Goal: Task Accomplishment & Management: Complete application form

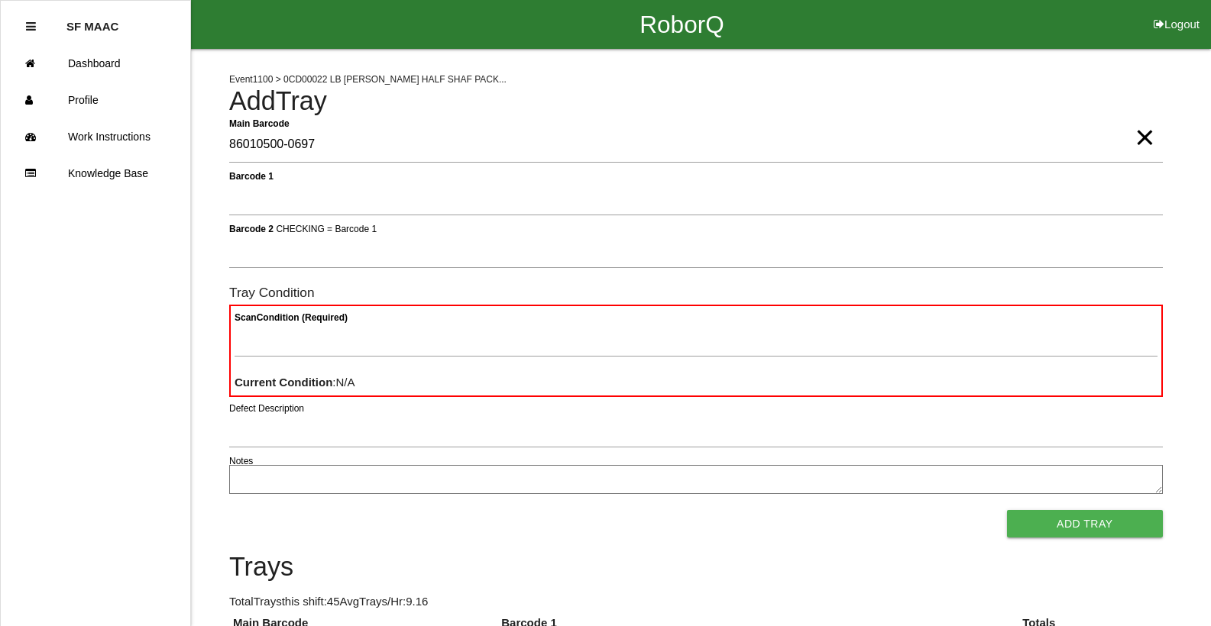
type Barcode "86010500-0697"
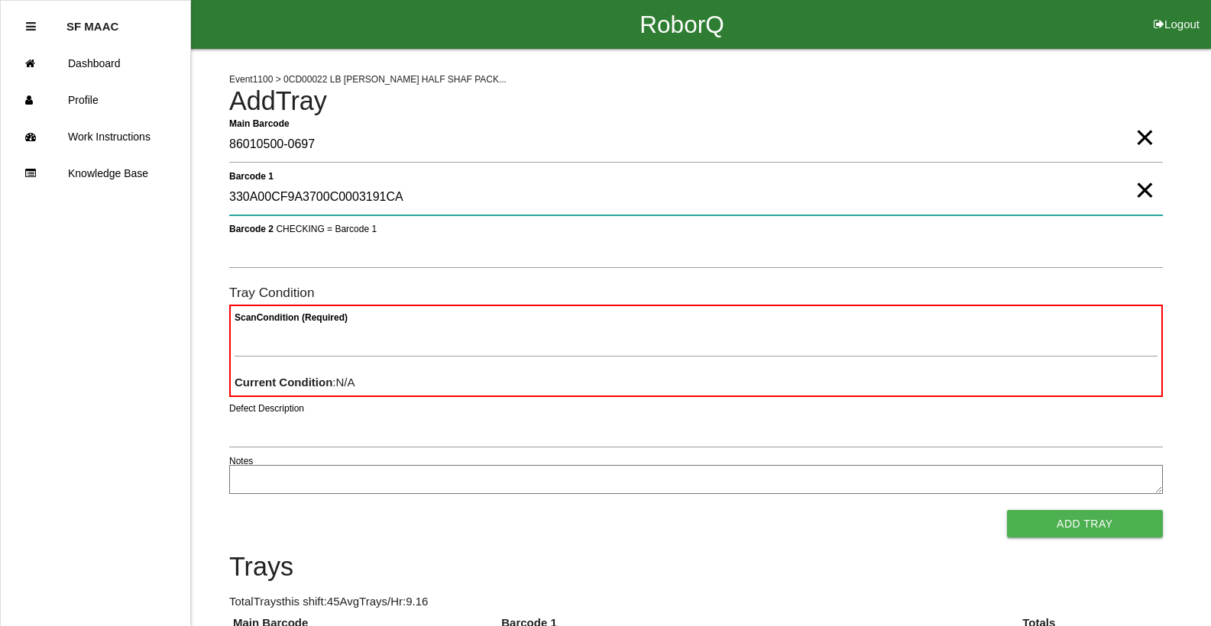
type 1 "330A00CF9A3700C0003191CA"
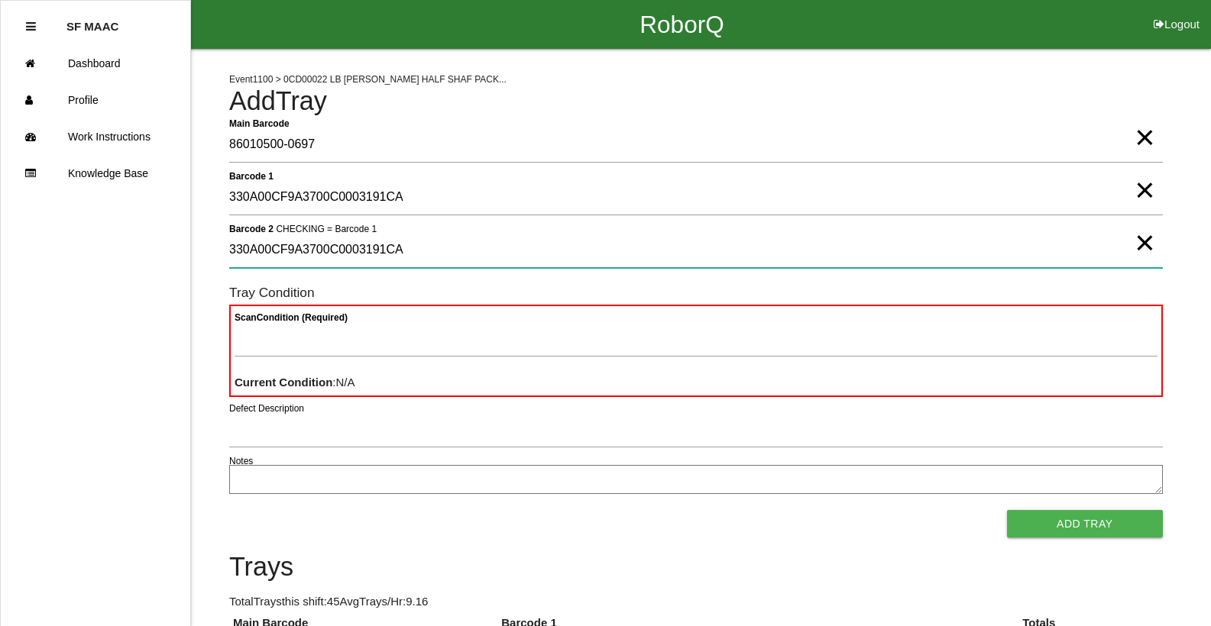
type 2 "330A00CF9A3700C0003191CA"
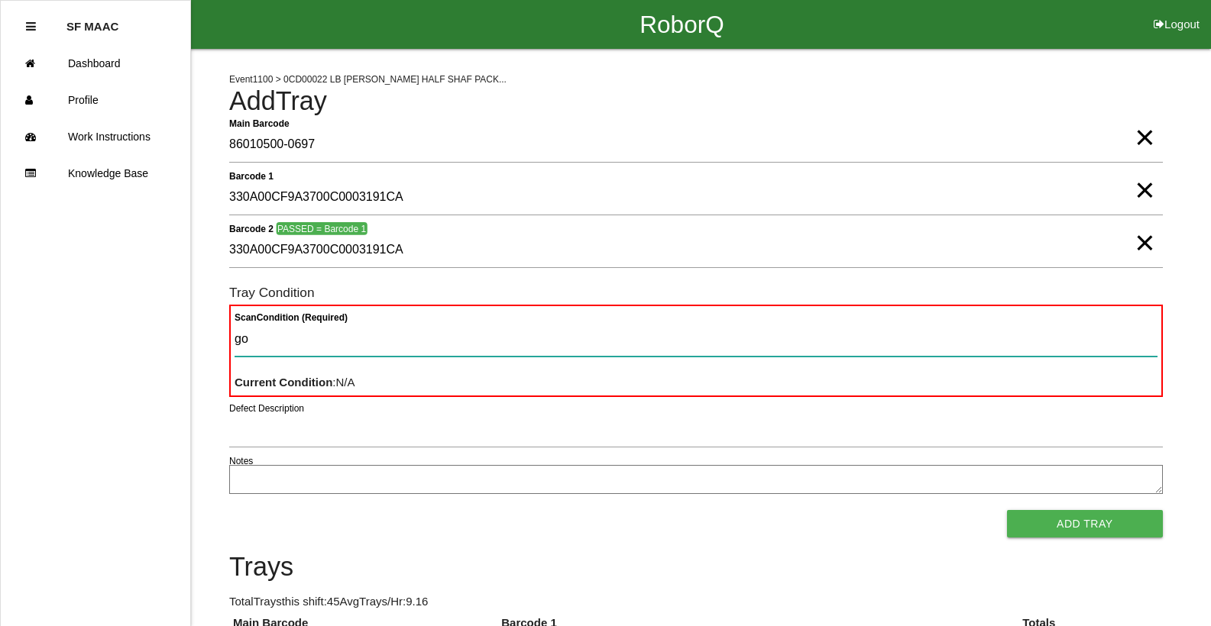
type Condition "goo"
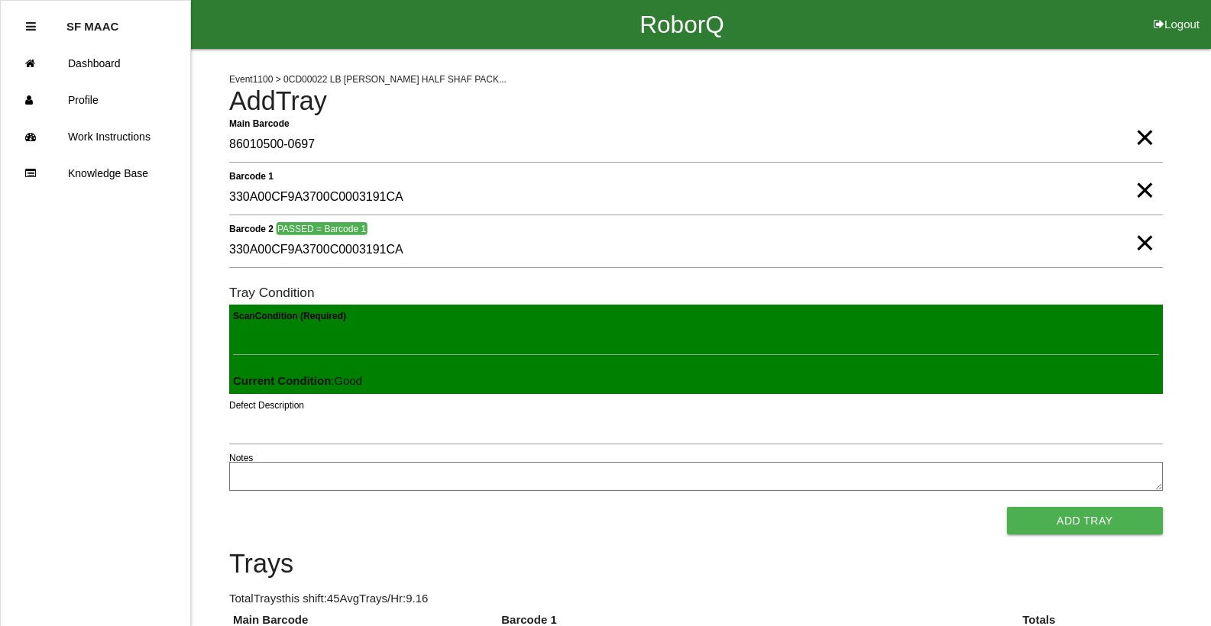
click at [1007, 507] on button "Add Tray" at bounding box center [1085, 520] width 156 height 27
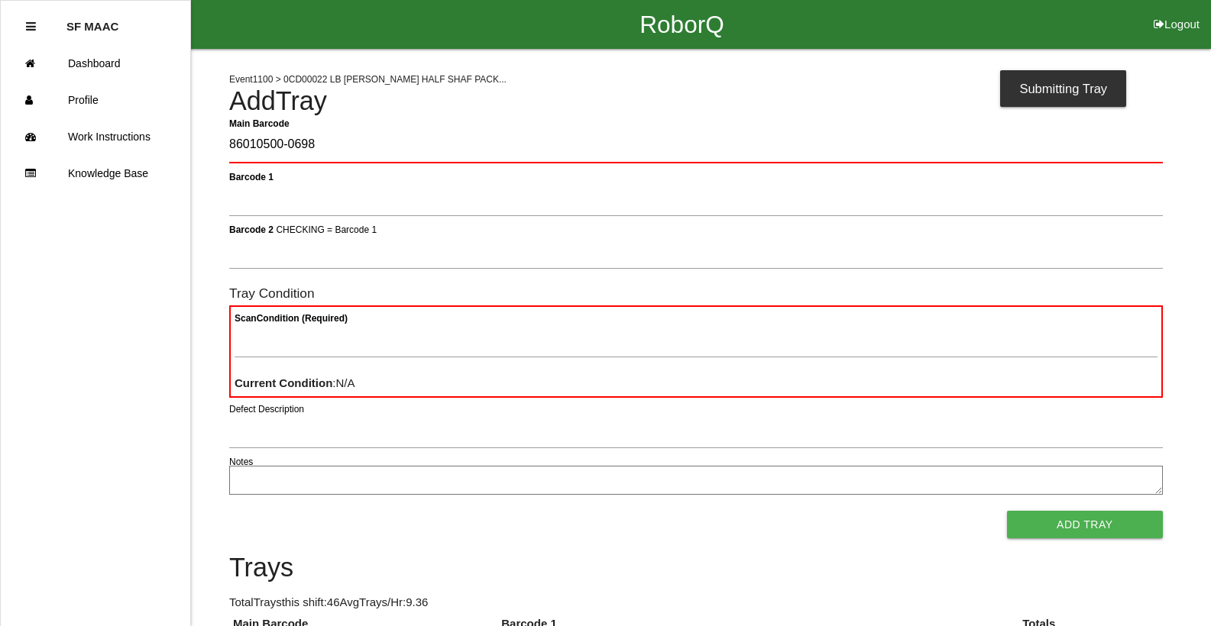
type Barcode "86010500-0698"
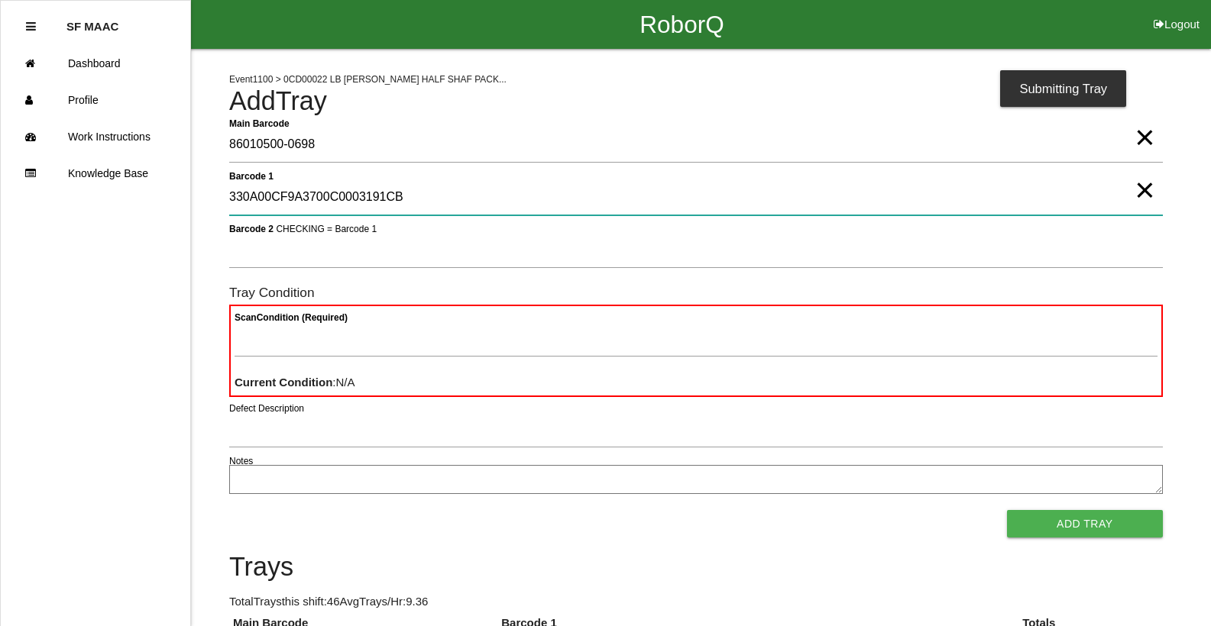
type 1 "330A00CF9A3700C0003191CB"
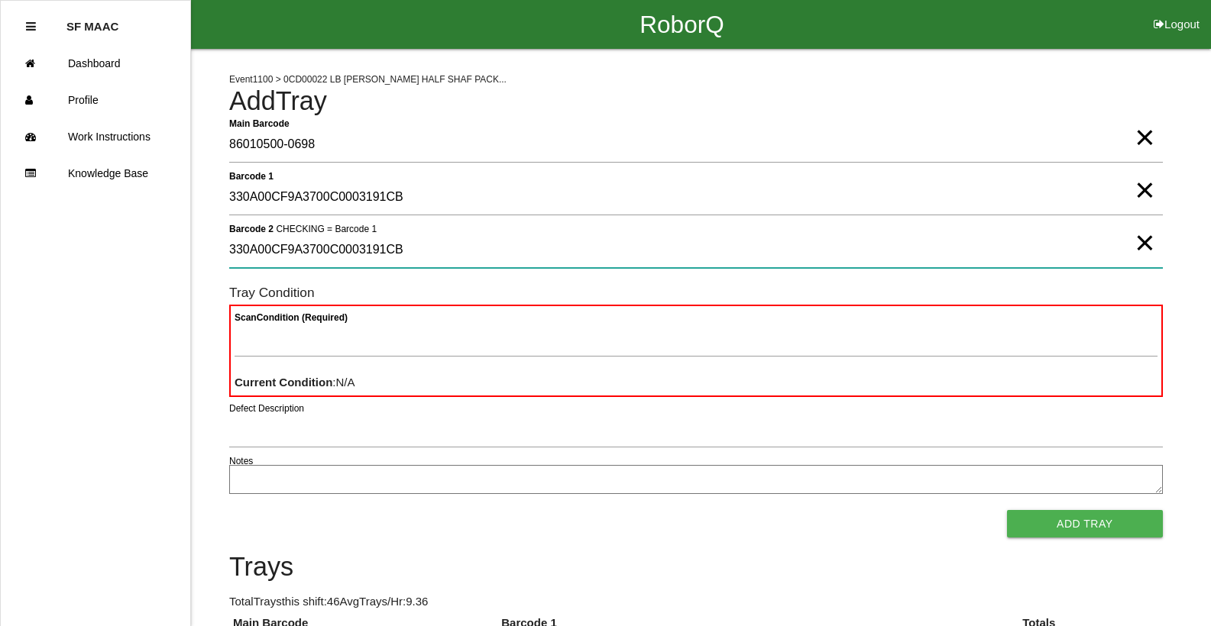
type 2 "330A00CF9A3700C0003191CB"
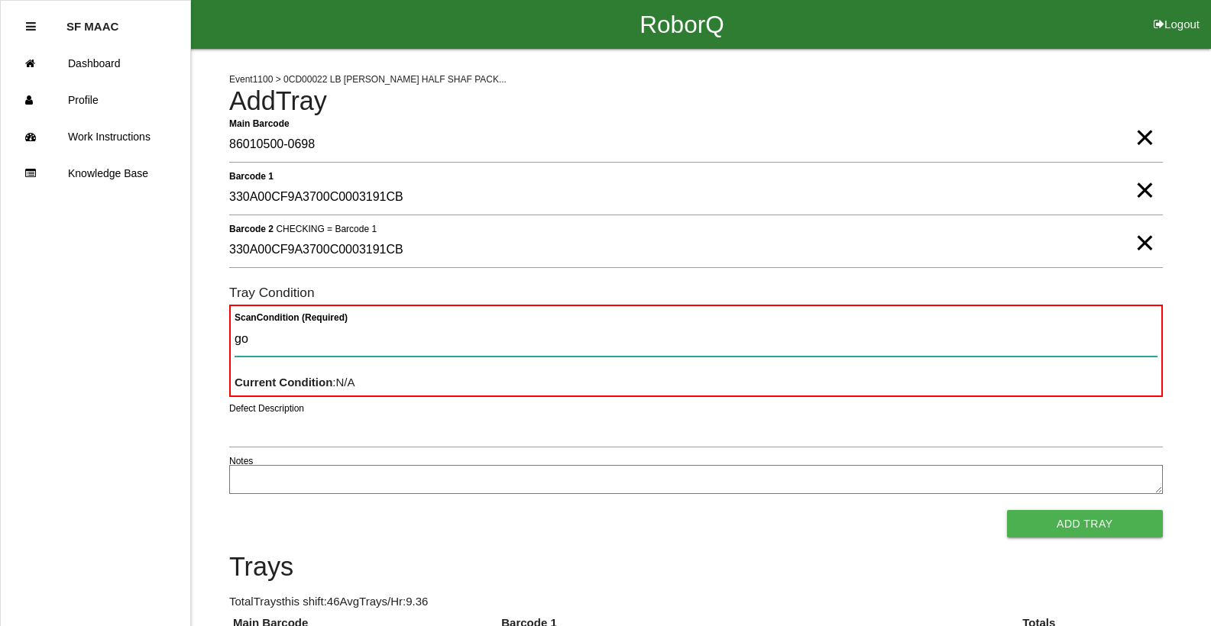
type Condition "goo"
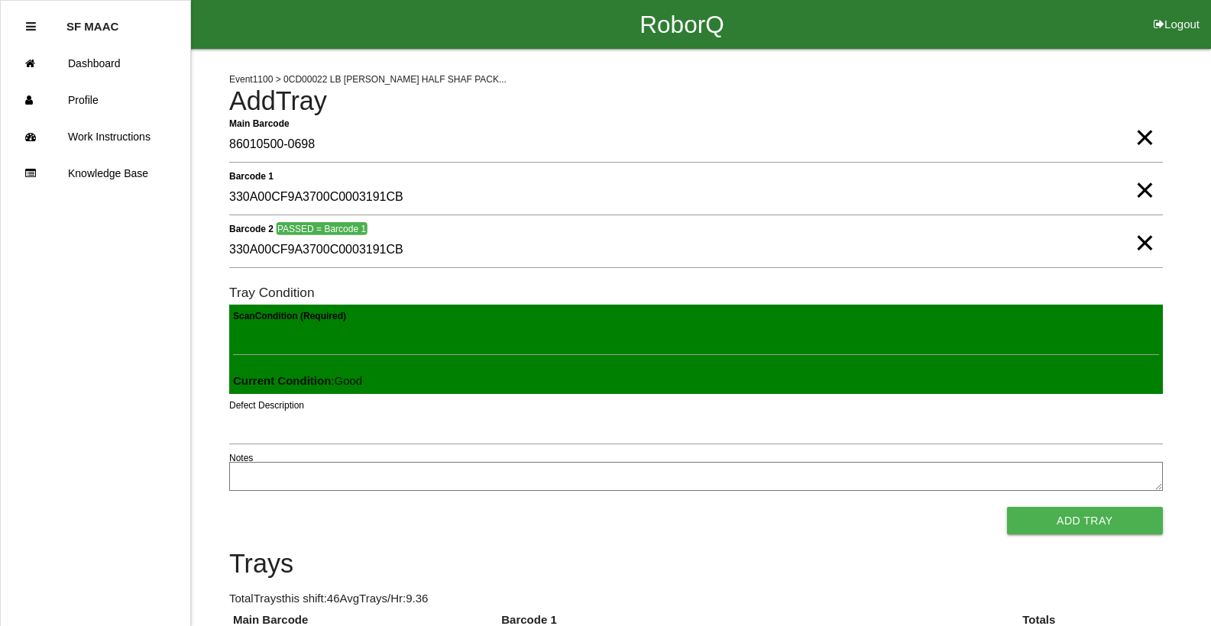
click at [1007, 507] on button "Add Tray" at bounding box center [1085, 520] width 156 height 27
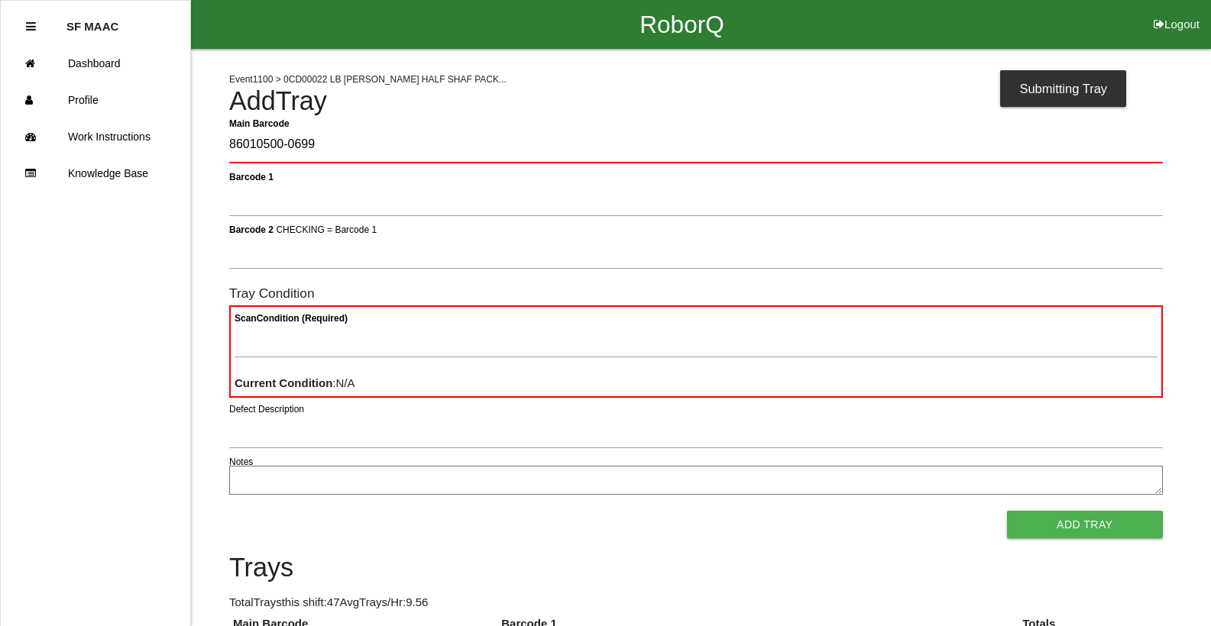
type Barcode "86010500-0699"
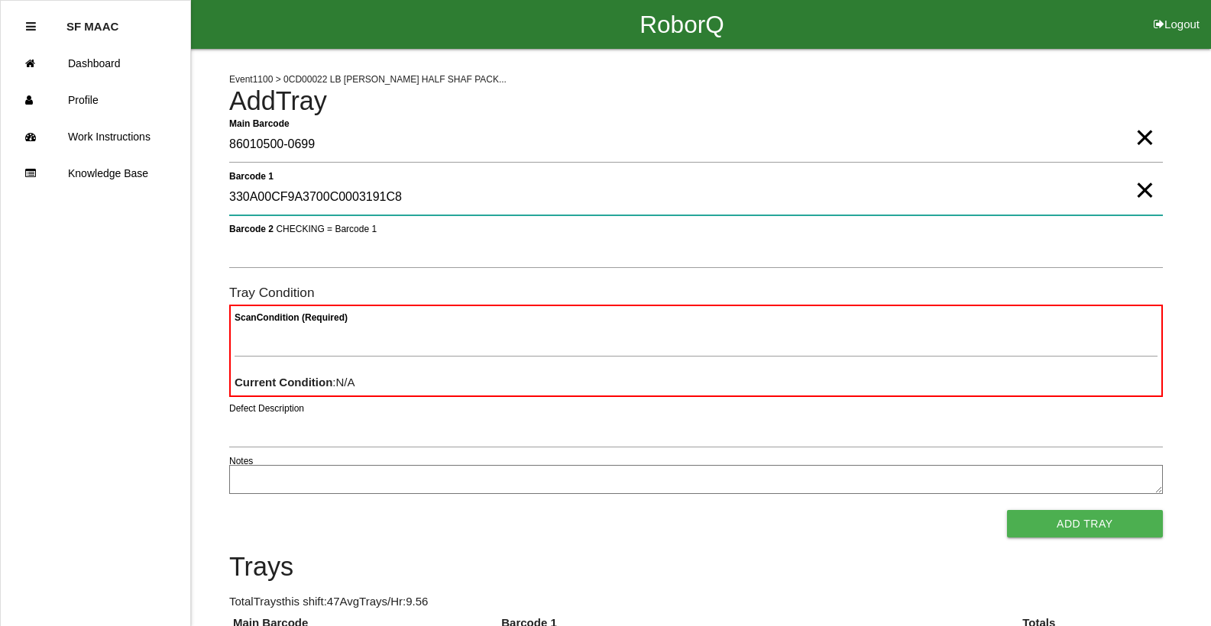
type 1 "330A00CF9A3700C0003191C8"
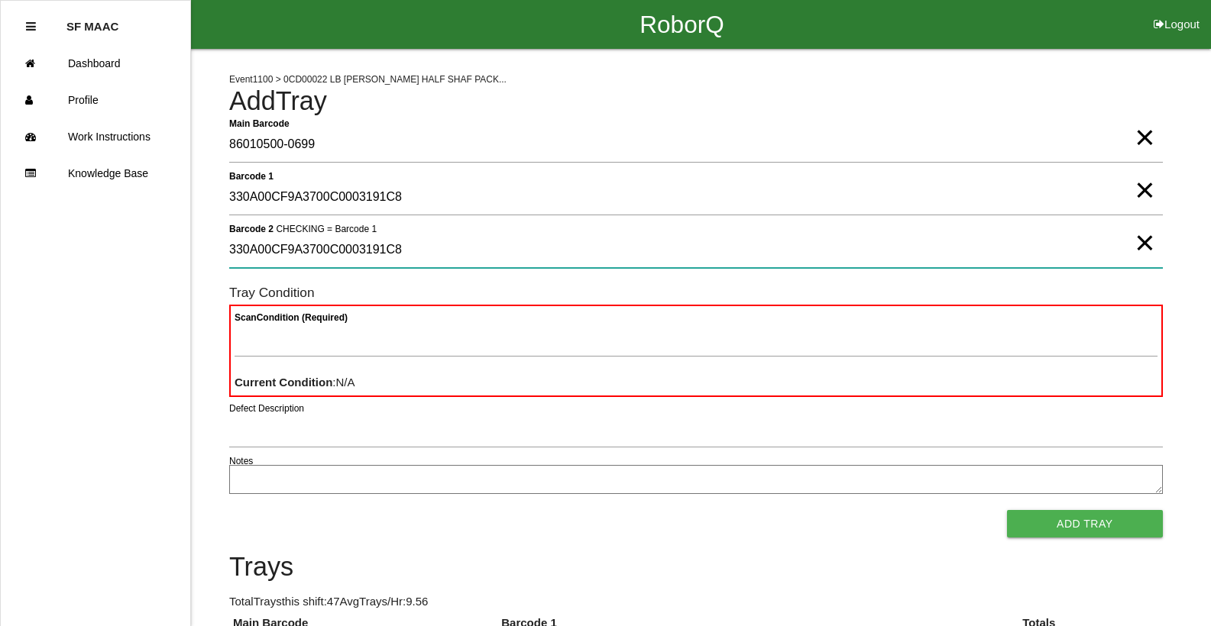
type 2 "330A00CF9A3700C0003191C8"
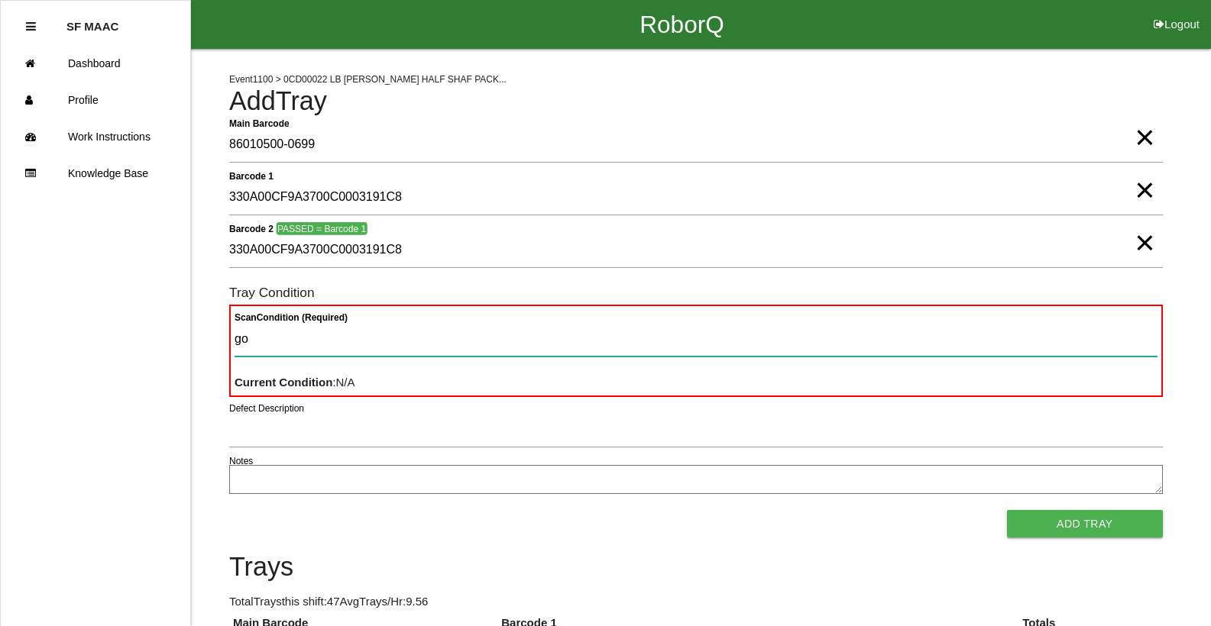
type Condition "goo"
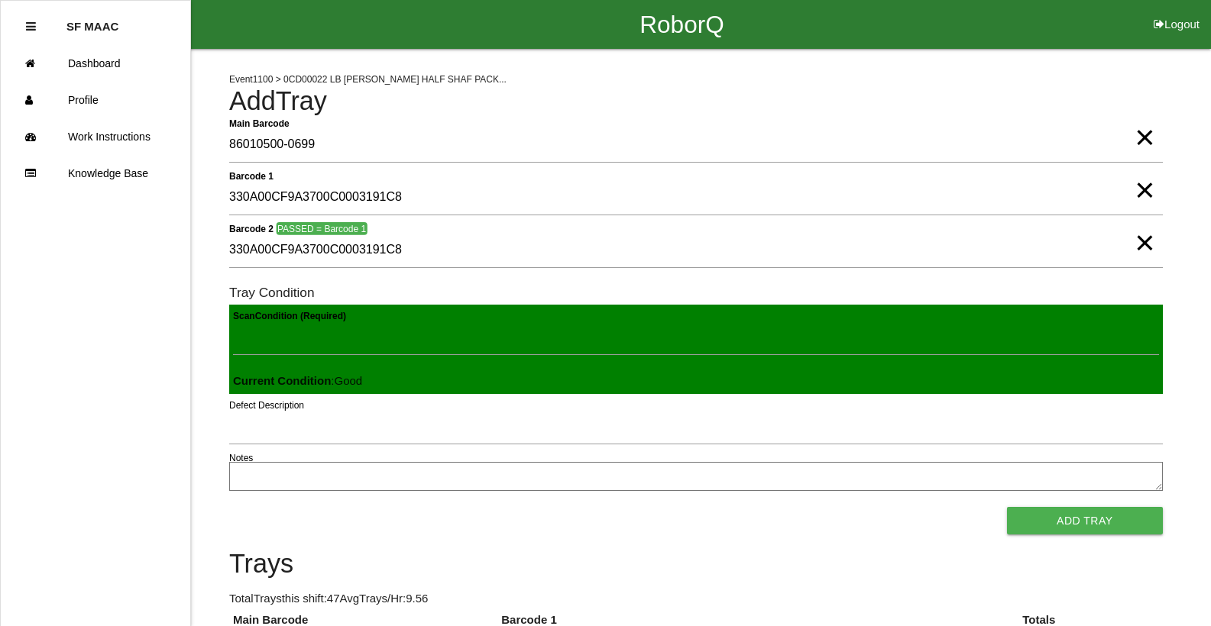
click at [1007, 507] on button "Add Tray" at bounding box center [1085, 520] width 156 height 27
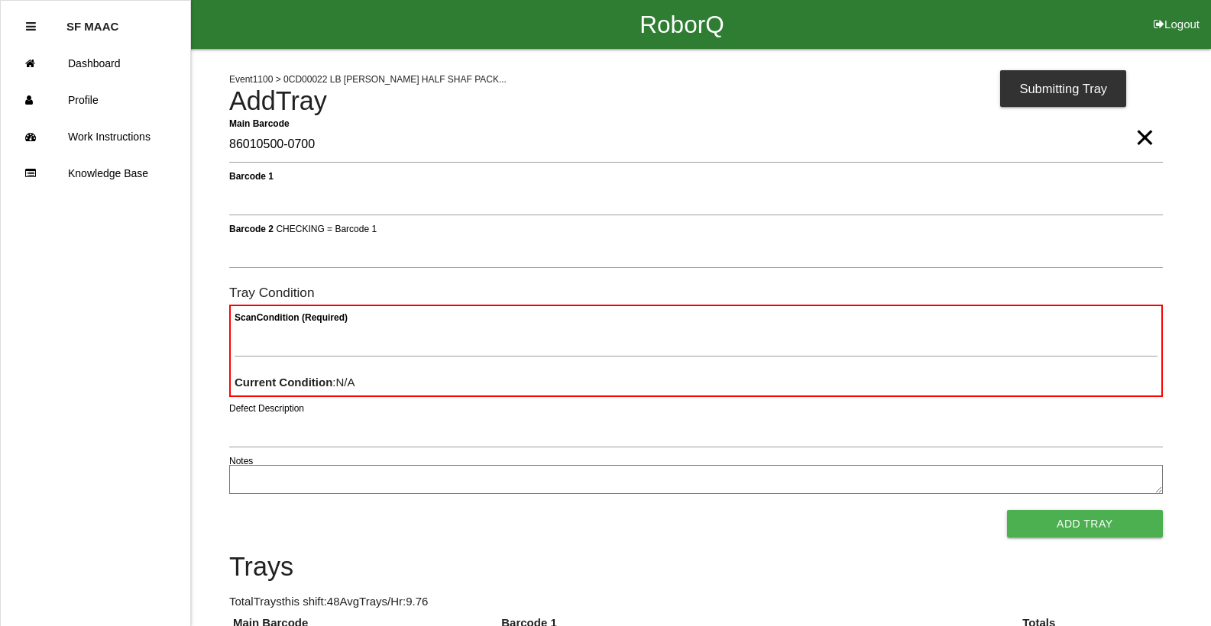
type Barcode "86010500-0700"
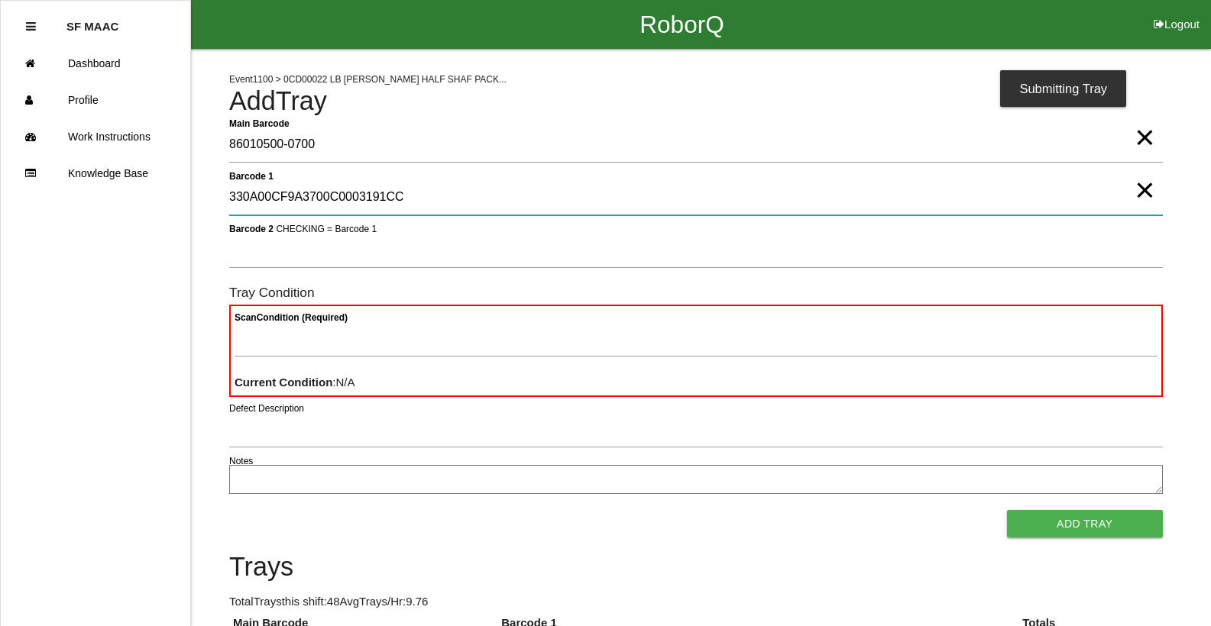
type 1 "330A00CF9A3700C0003191CC"
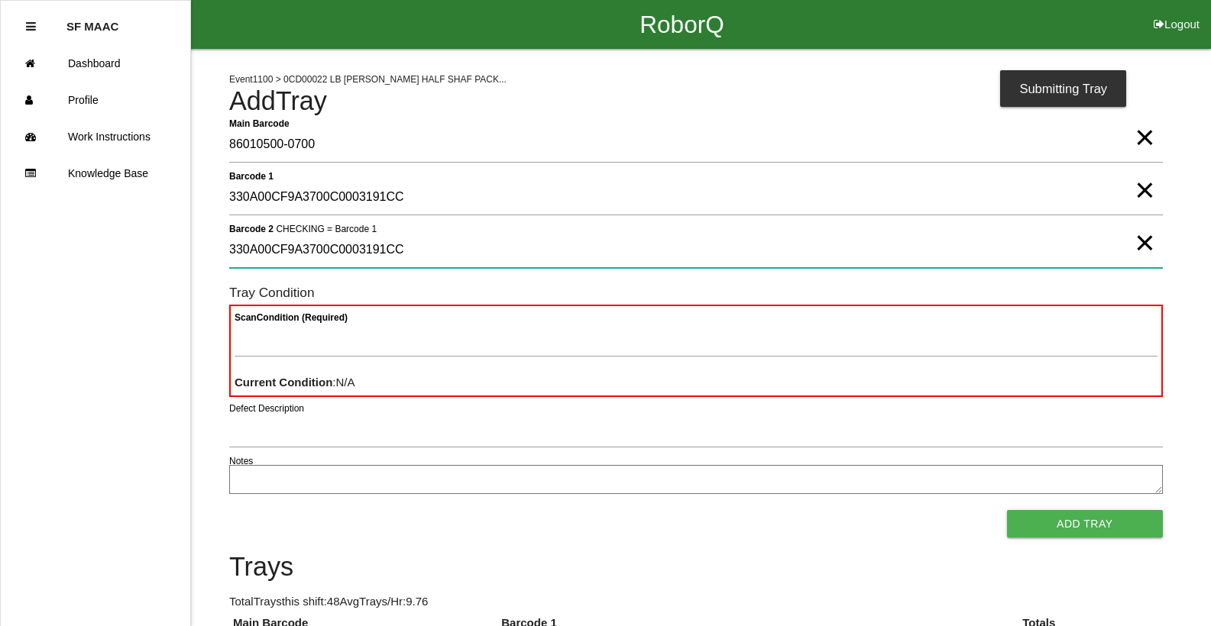
type 2 "330A00CF9A3700C0003191CC"
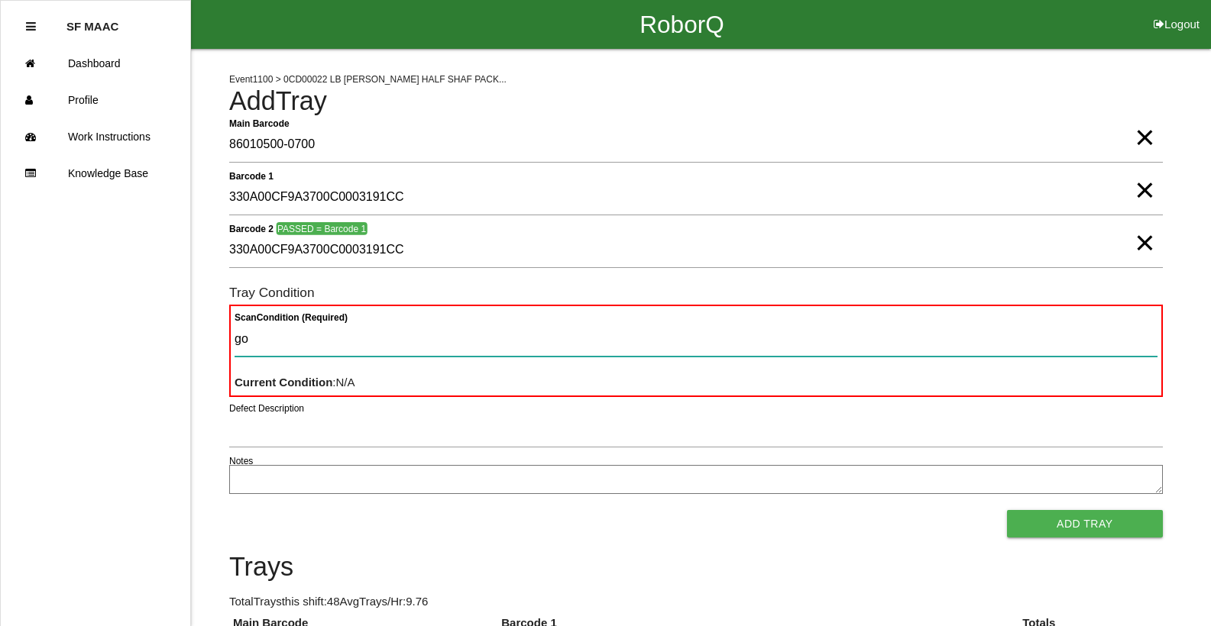
type Condition "goo"
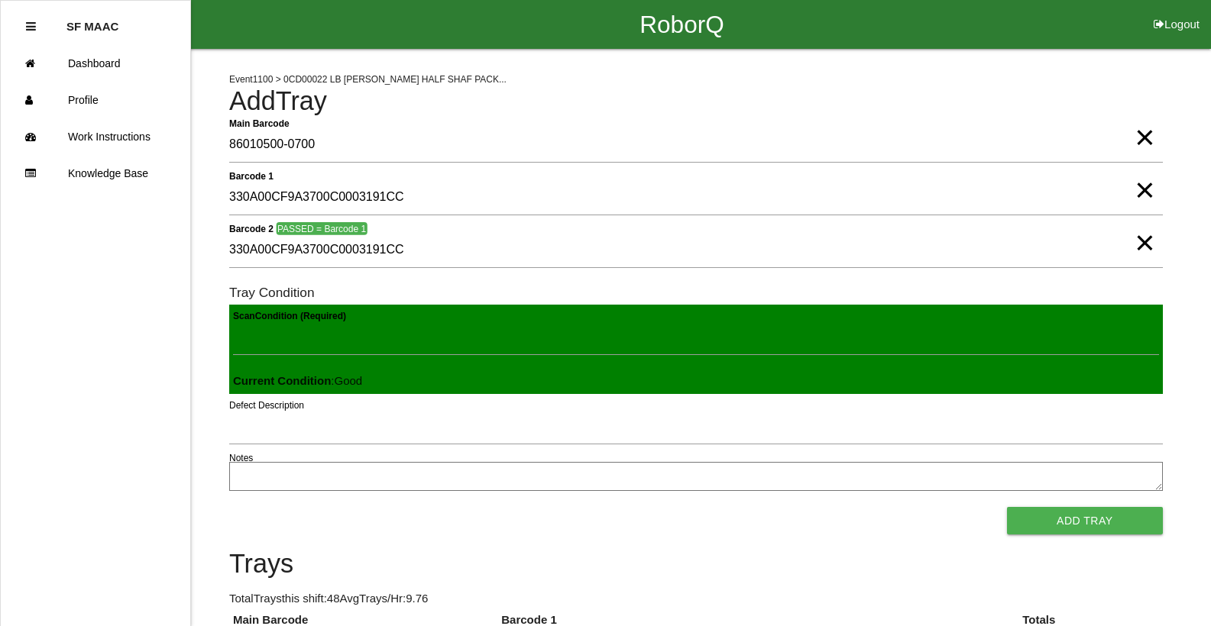
click at [1007, 507] on button "Add Tray" at bounding box center [1085, 520] width 156 height 27
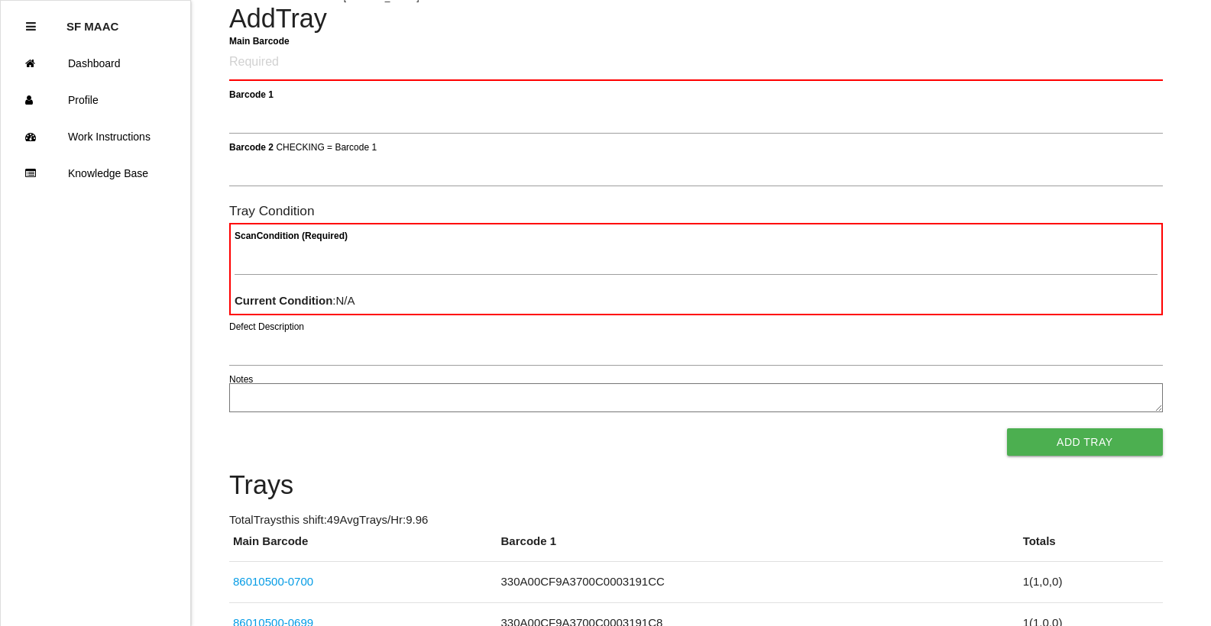
scroll to position [92, 0]
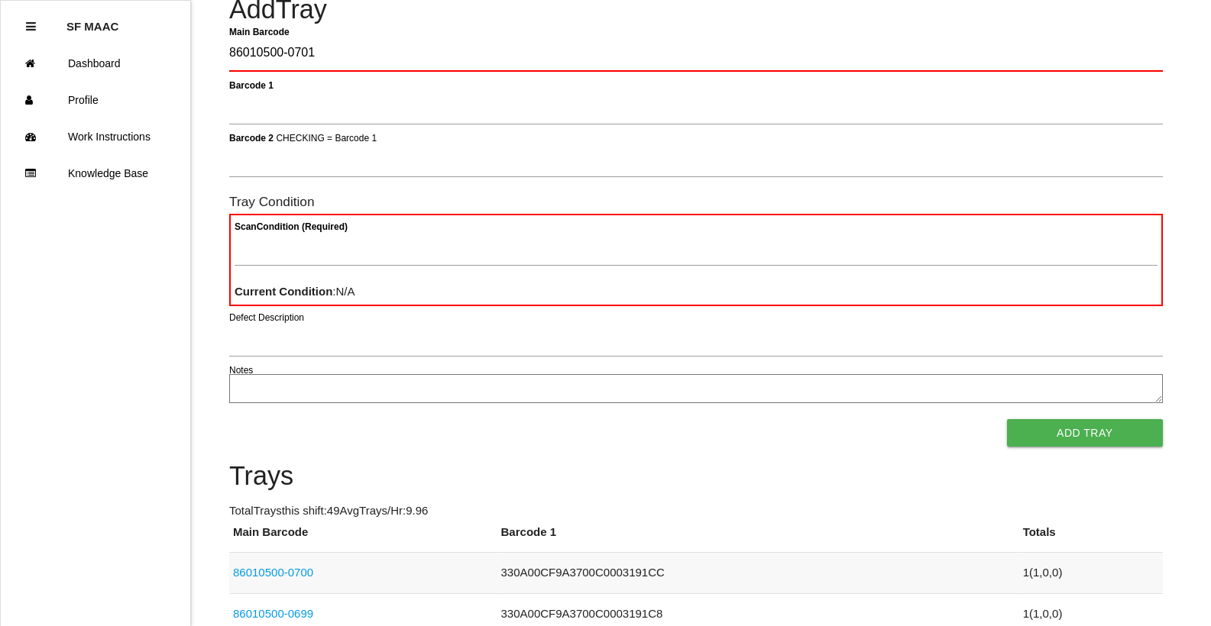
type Barcode "86010500-0701"
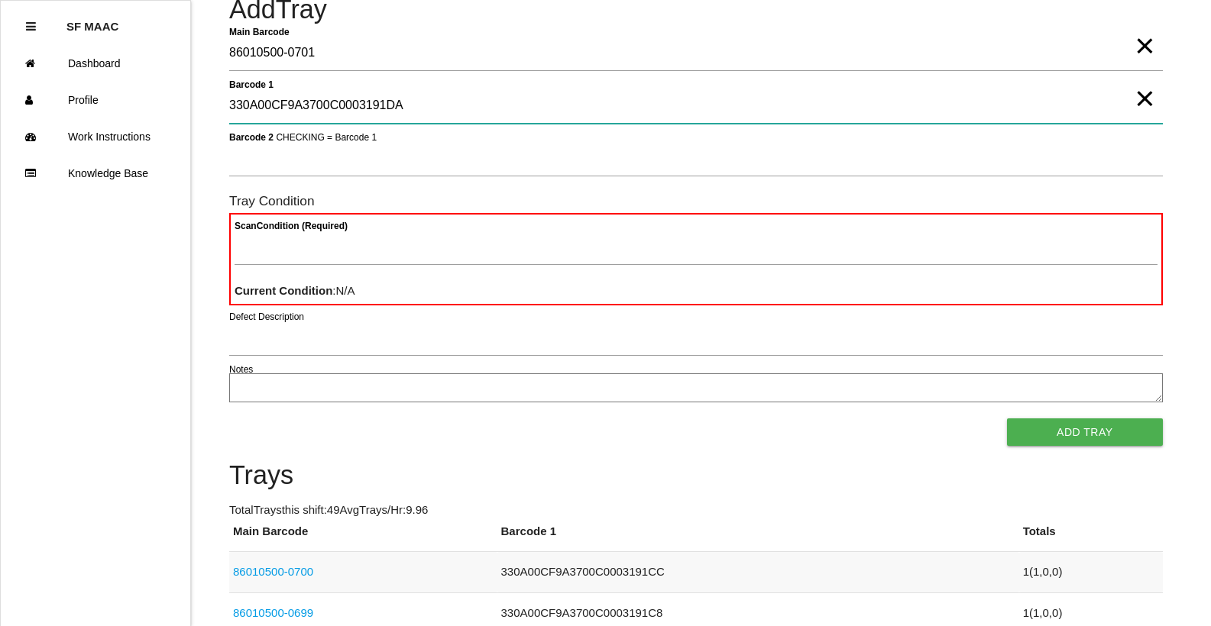
type 1 "330A00CF9A3700C0003191DA"
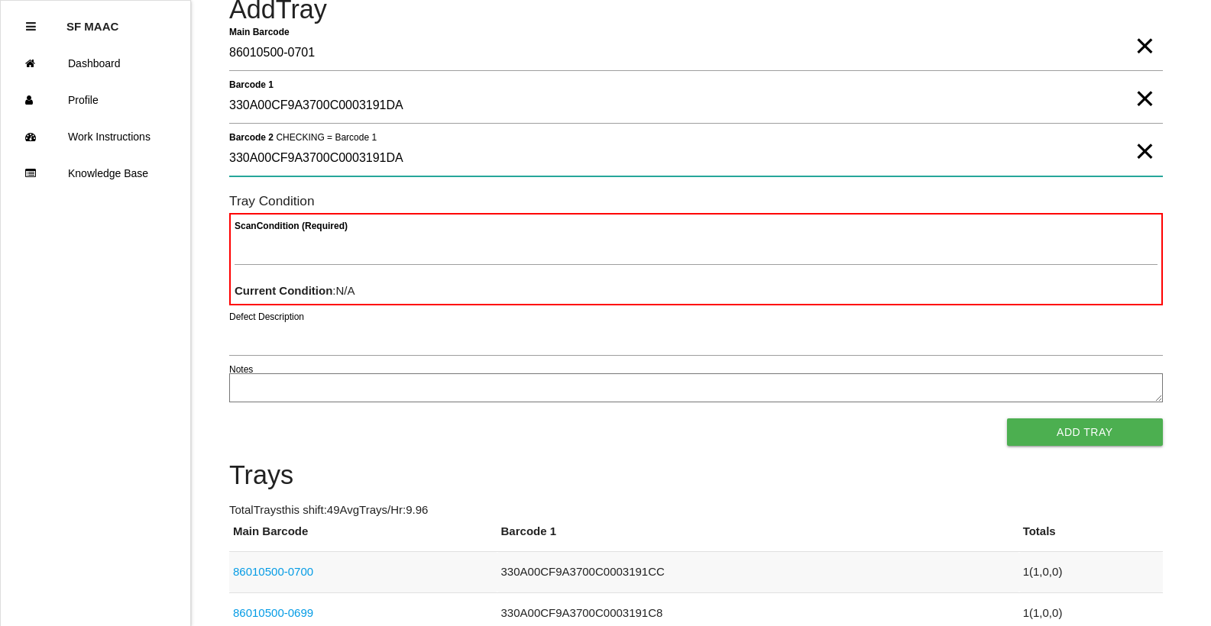
type 2 "330A00CF9A3700C0003191DA"
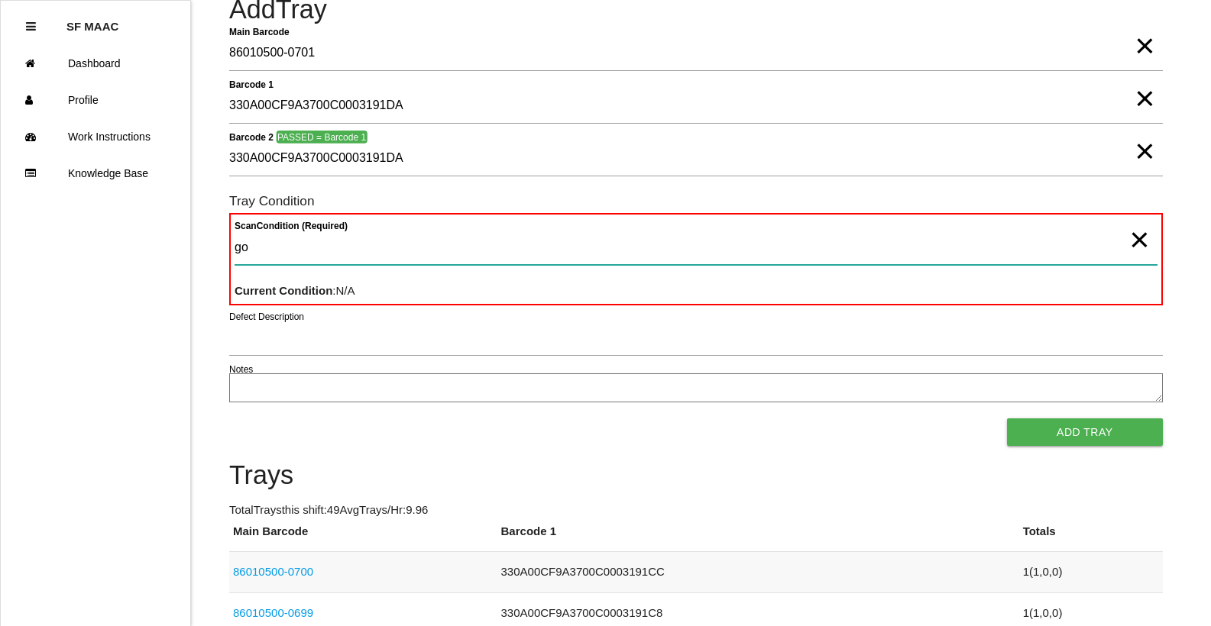
type Condition "goo"
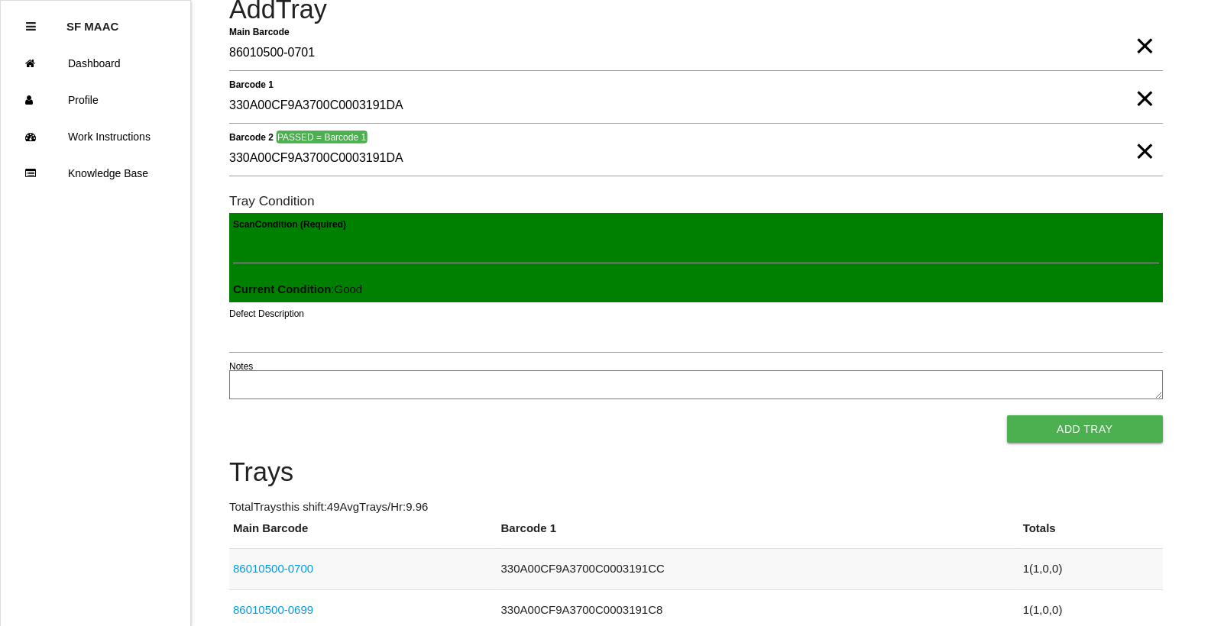
click at [1007, 416] on button "Add Tray" at bounding box center [1085, 429] width 156 height 27
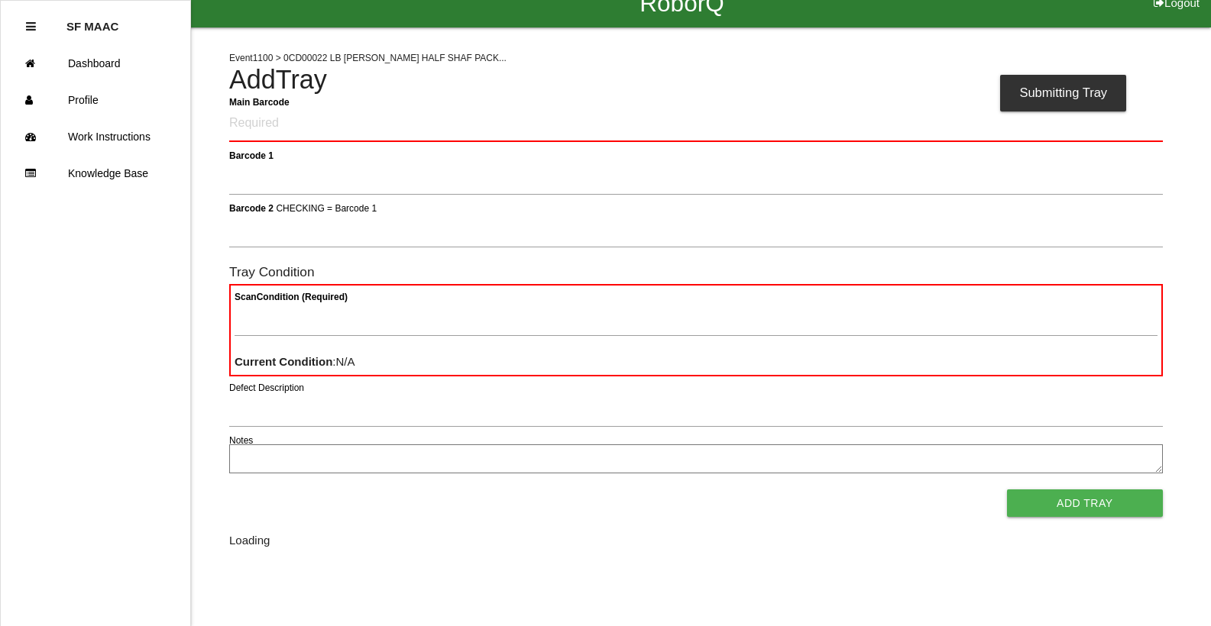
scroll to position [0, 0]
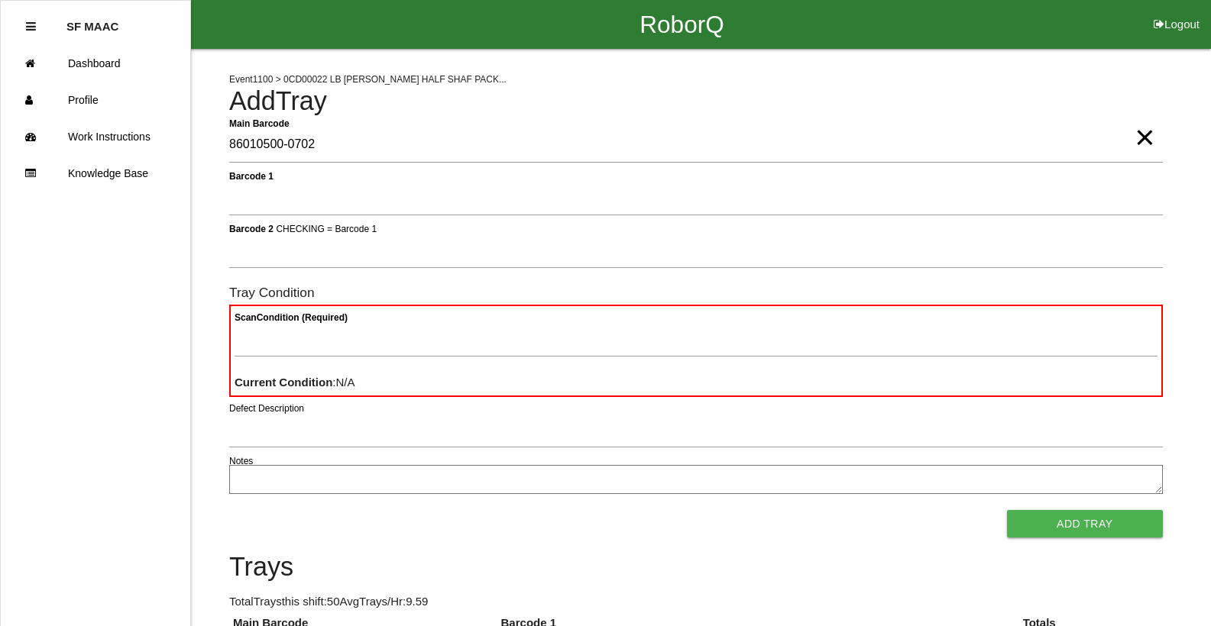
type Barcode "86010500-0702"
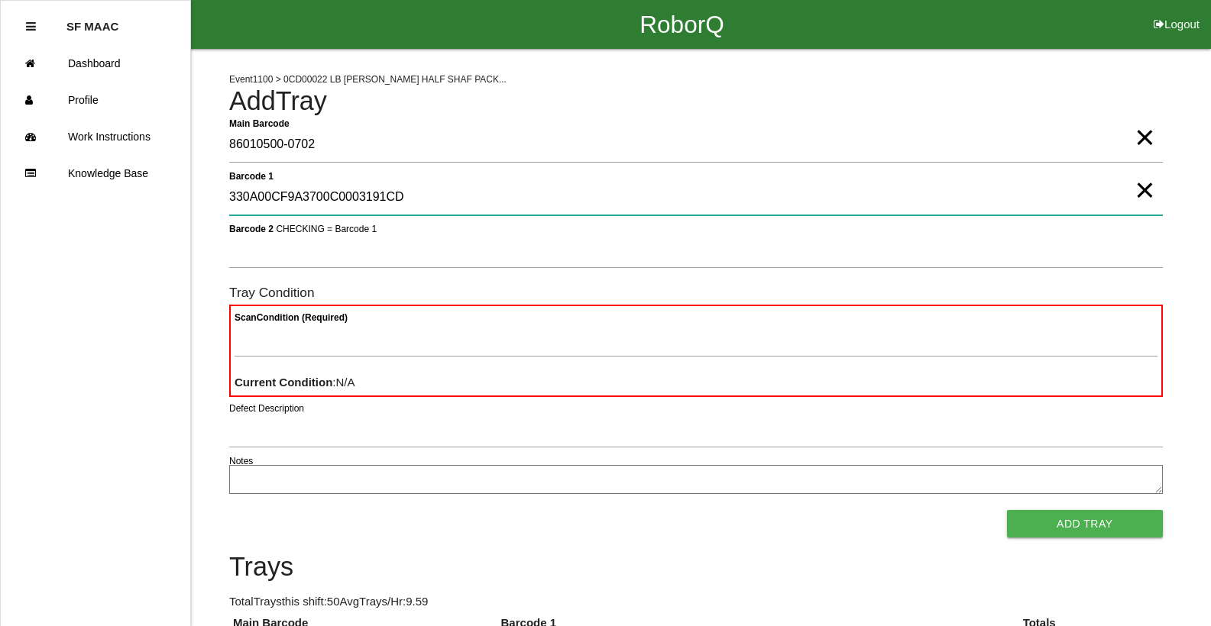
type 1 "330A00CF9A3700C0003191CD"
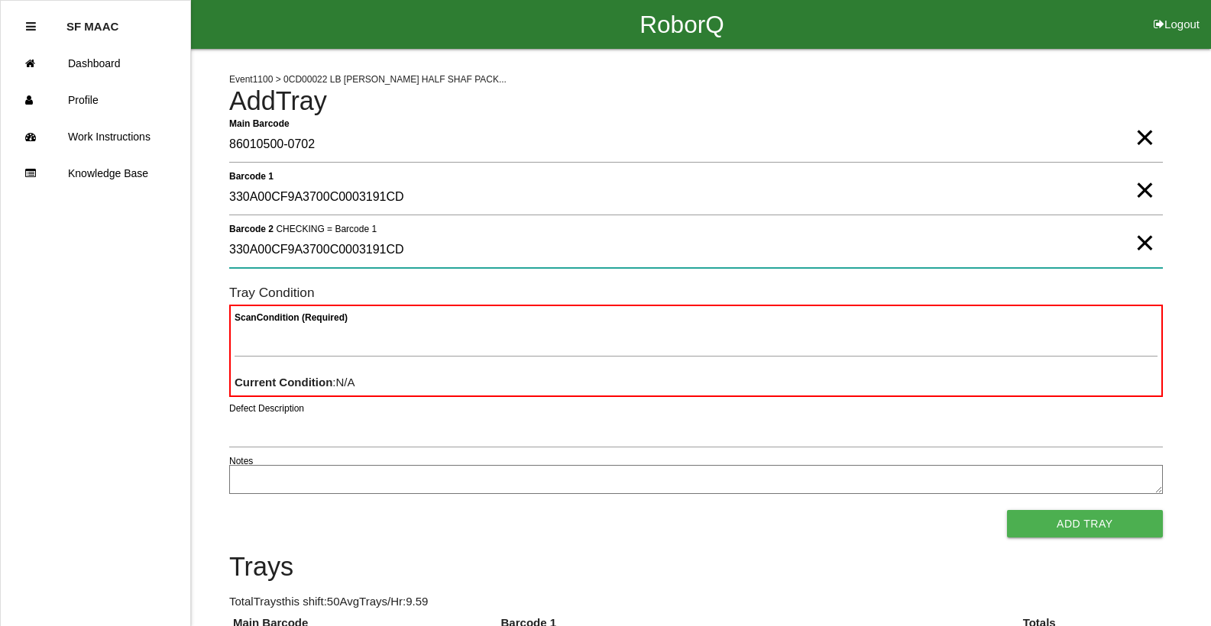
type 2 "330A00CF9A3700C0003191CD"
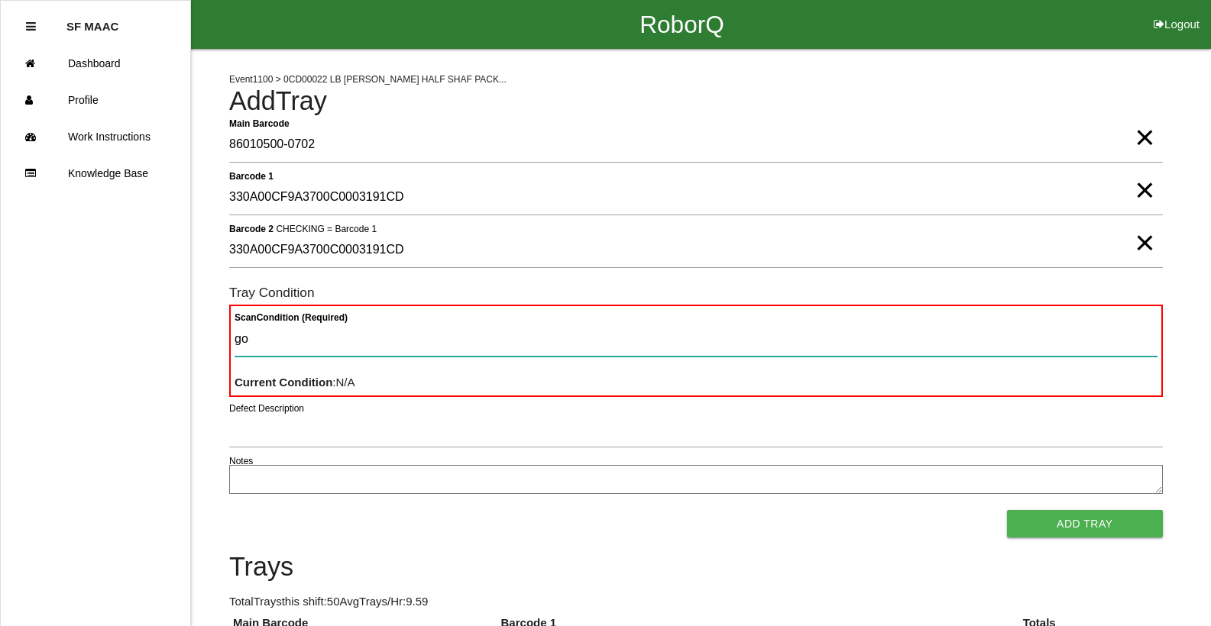
type Condition "goo"
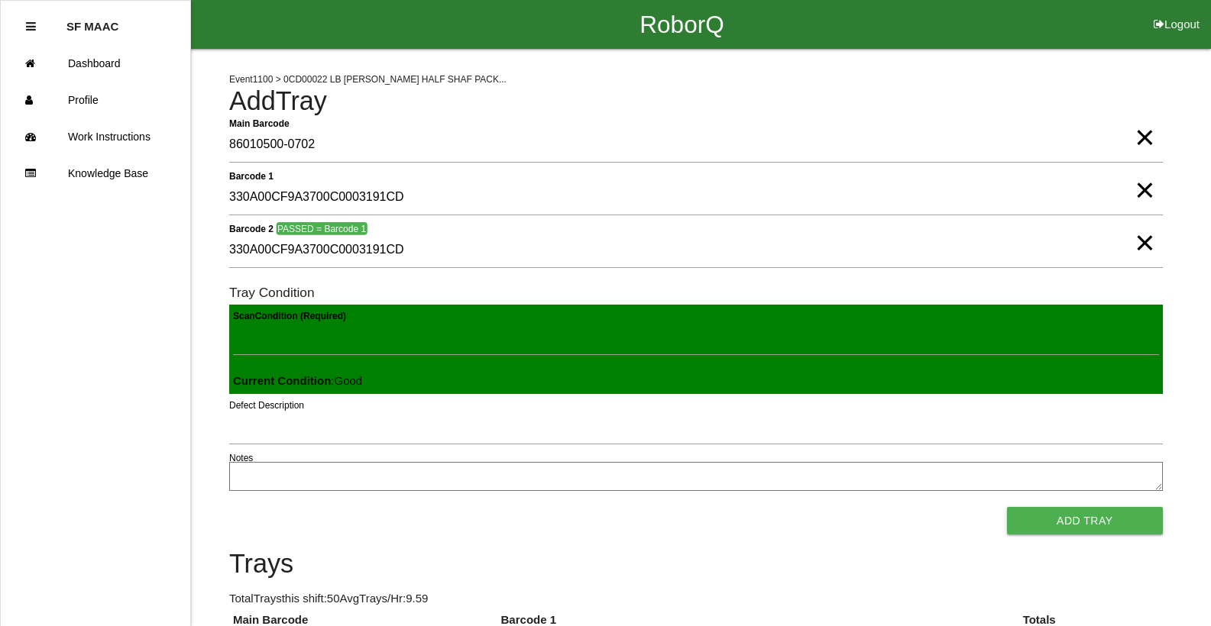
click at [1007, 507] on button "Add Tray" at bounding box center [1085, 520] width 156 height 27
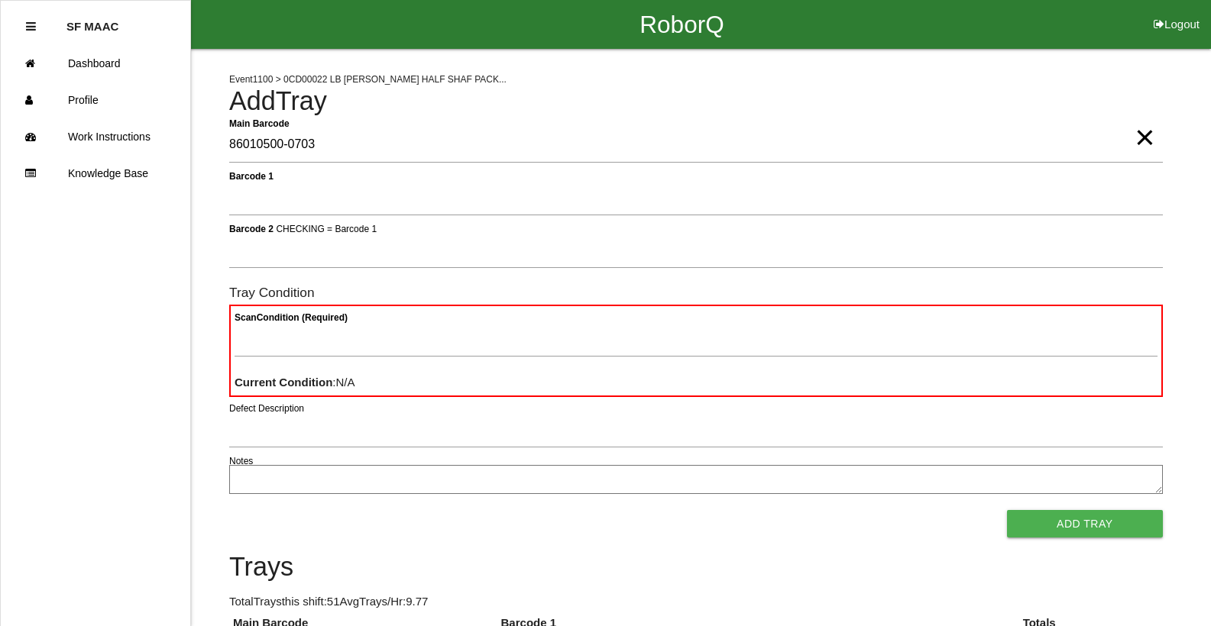
type Barcode "86010500-0703"
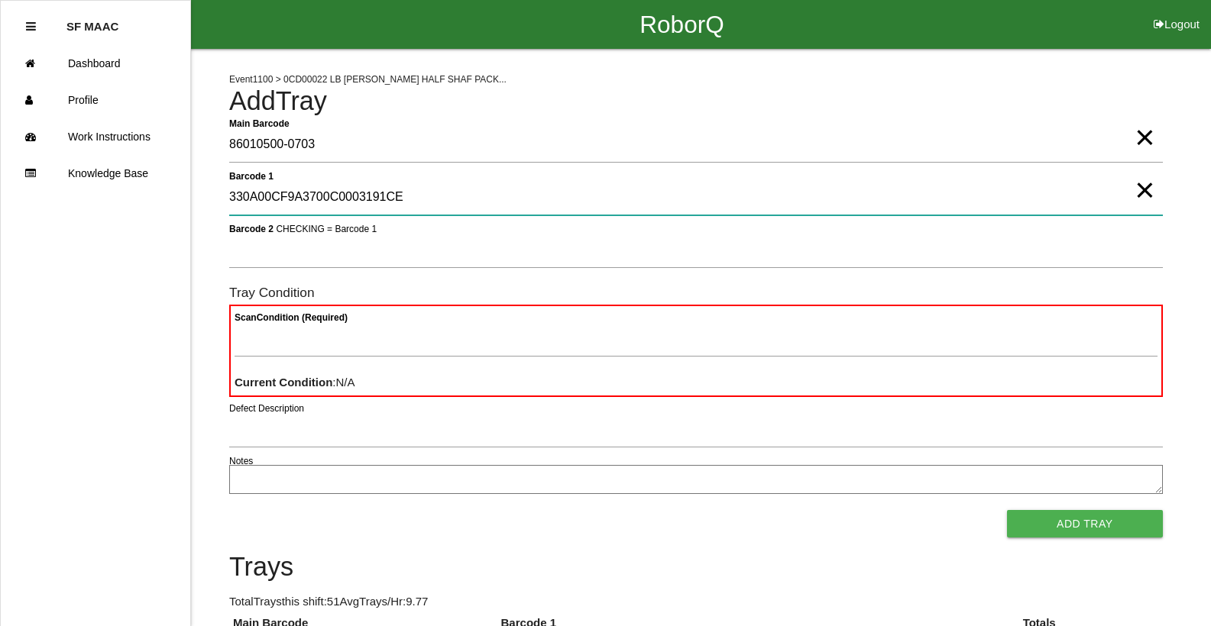
type 1 "330A00CF9A3700C0003191CE"
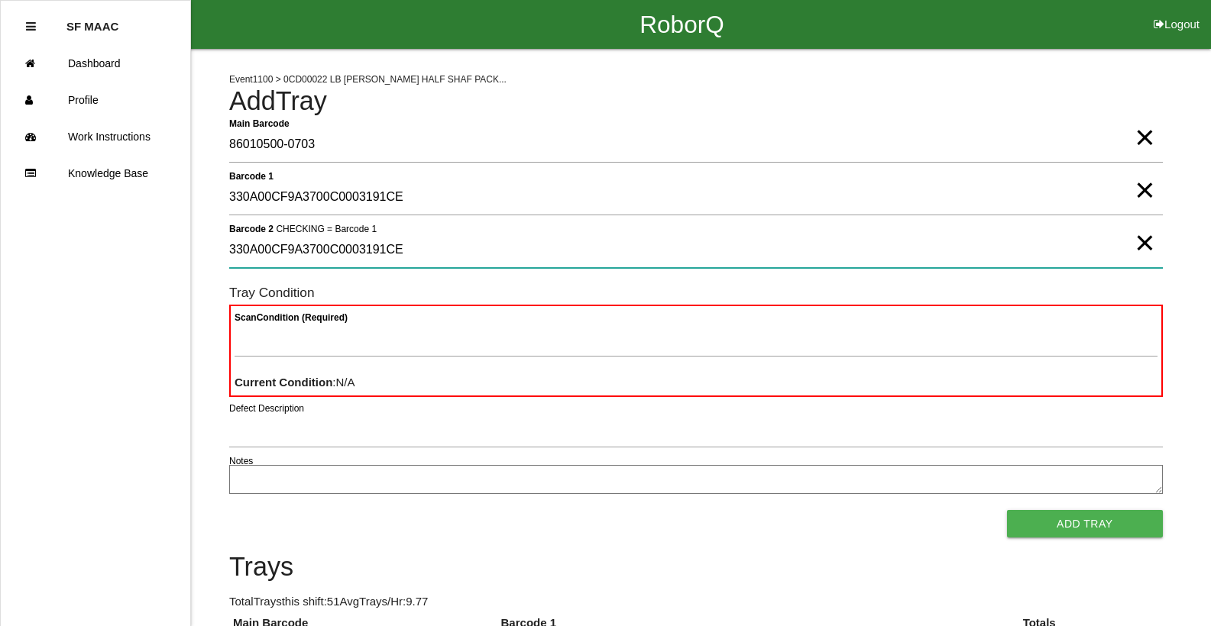
type 2 "330A00CF9A3700C0003191CE"
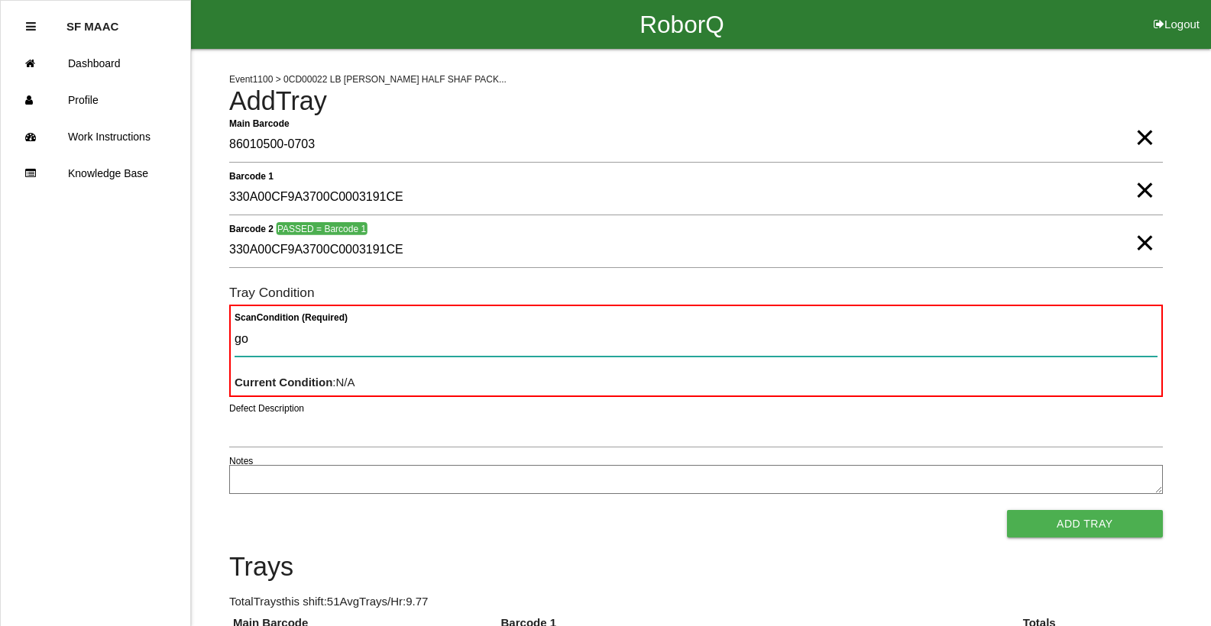
type Condition "goo"
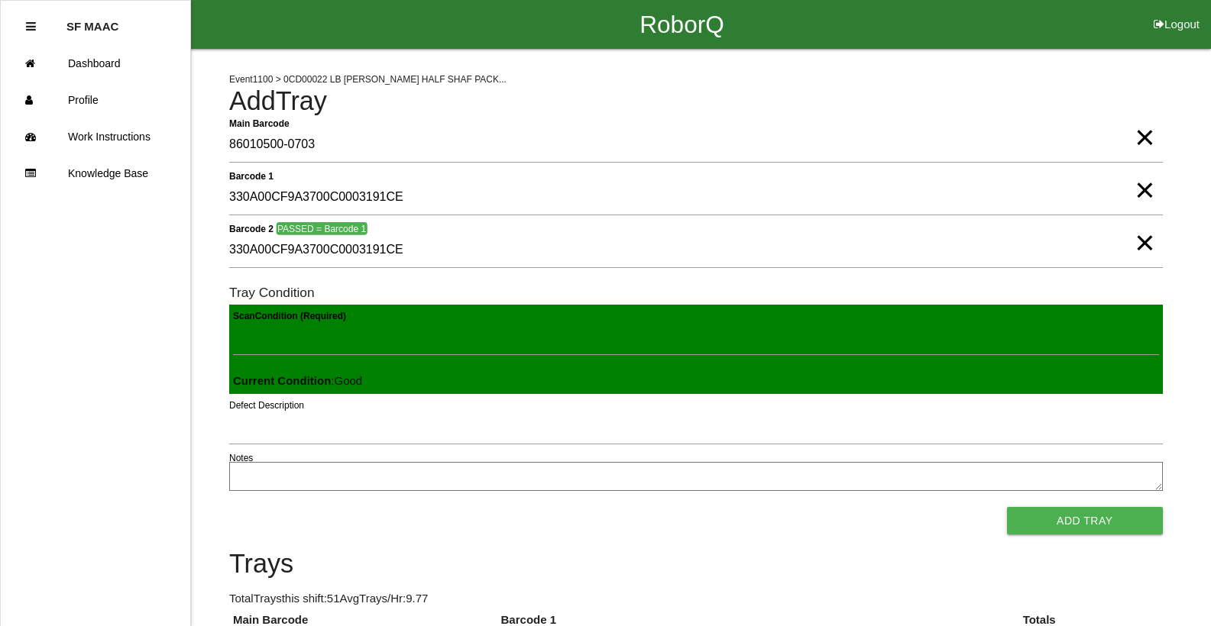
click at [1007, 507] on button "Add Tray" at bounding box center [1085, 520] width 156 height 27
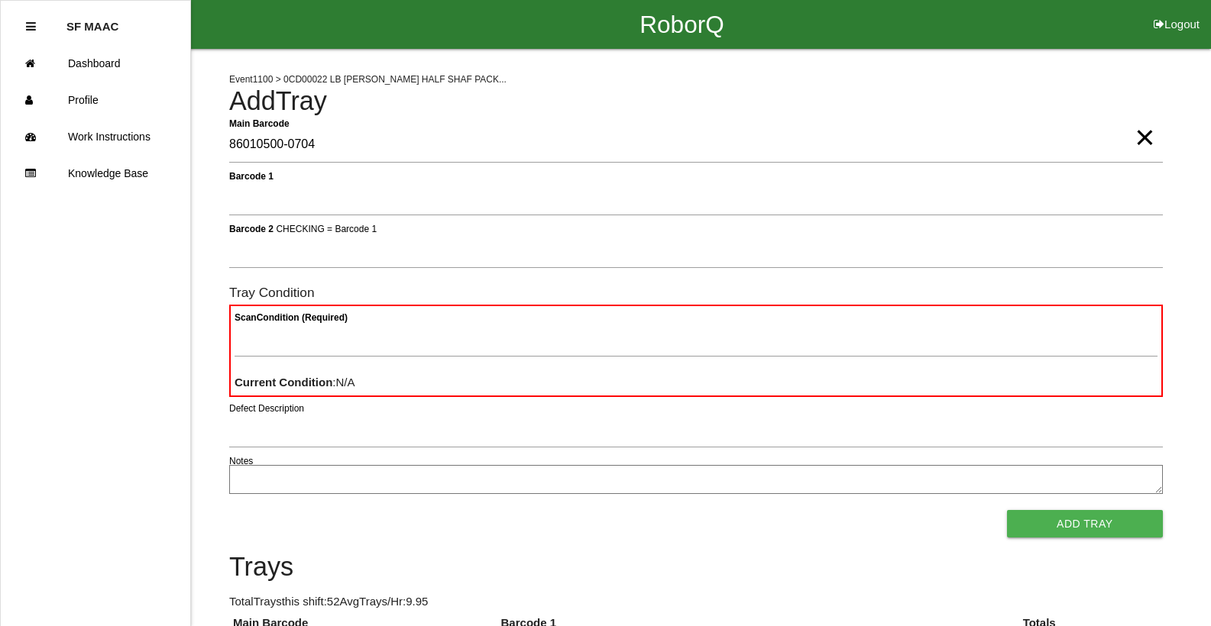
type Barcode "86010500-0704"
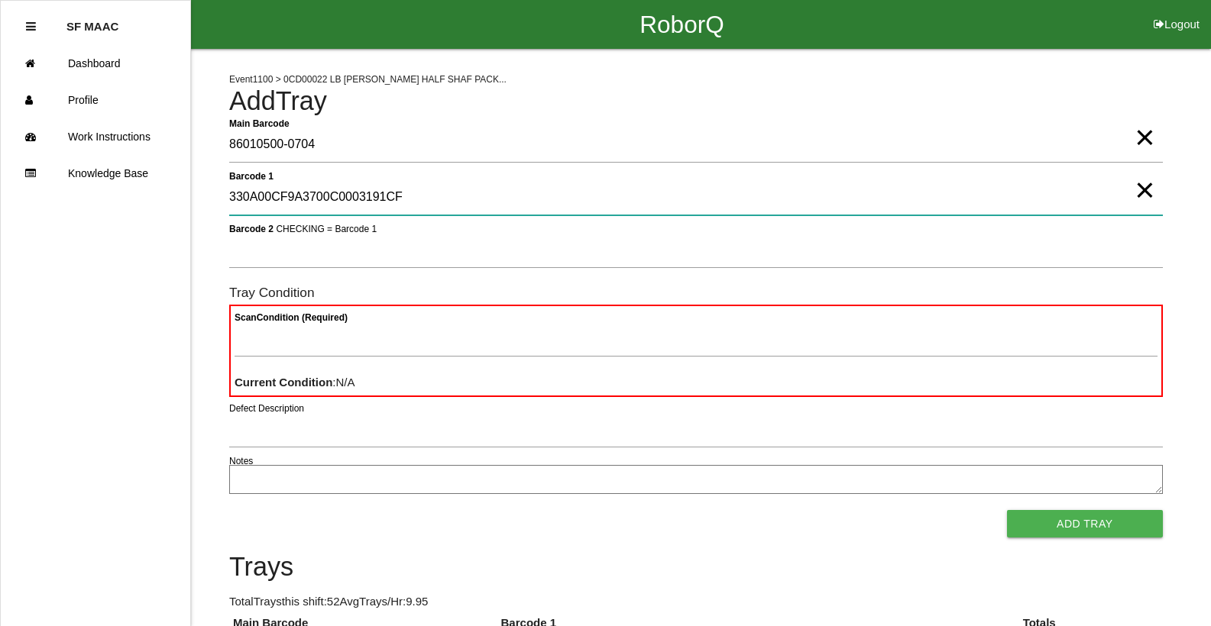
type 1 "330A00CF9A3700C0003191CF"
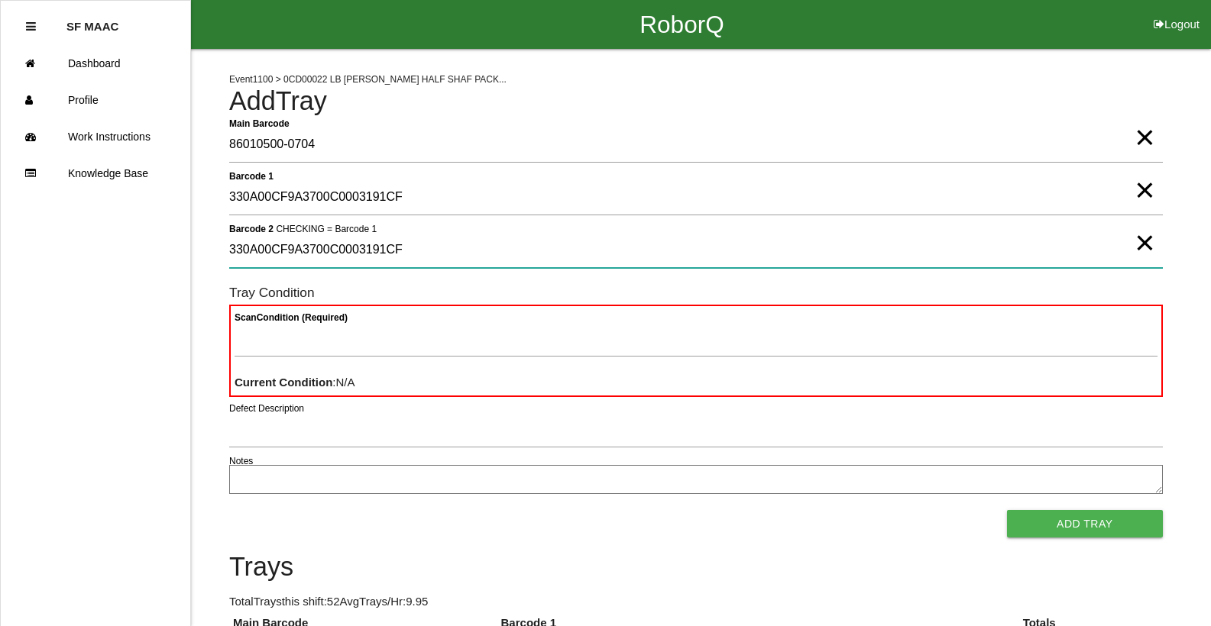
type 2 "330A00CF9A3700C0003191CF"
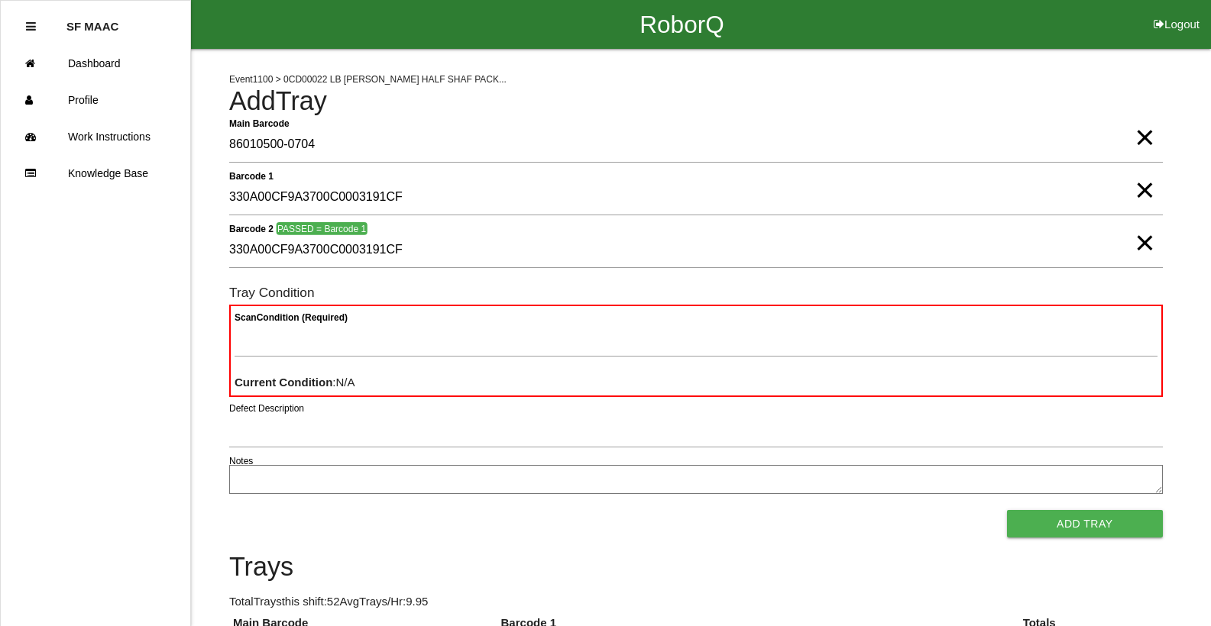
scroll to position [548, 0]
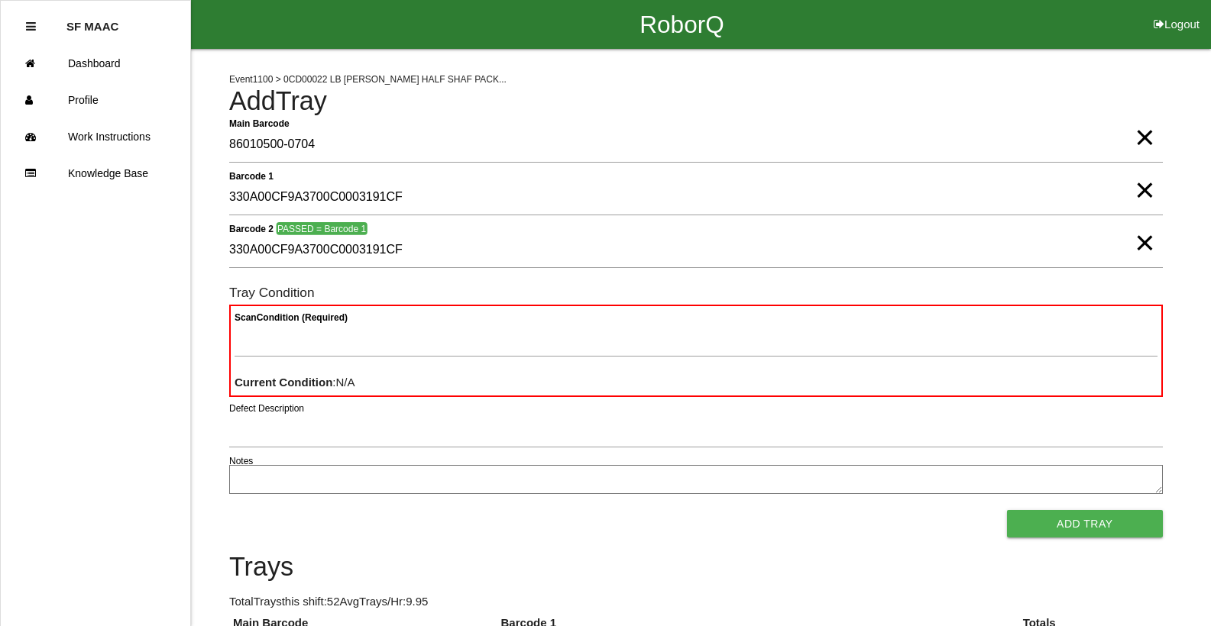
click at [1076, 320] on div "Scan Condition (Required) Current Condition : N/A" at bounding box center [695, 351] width 933 height 92
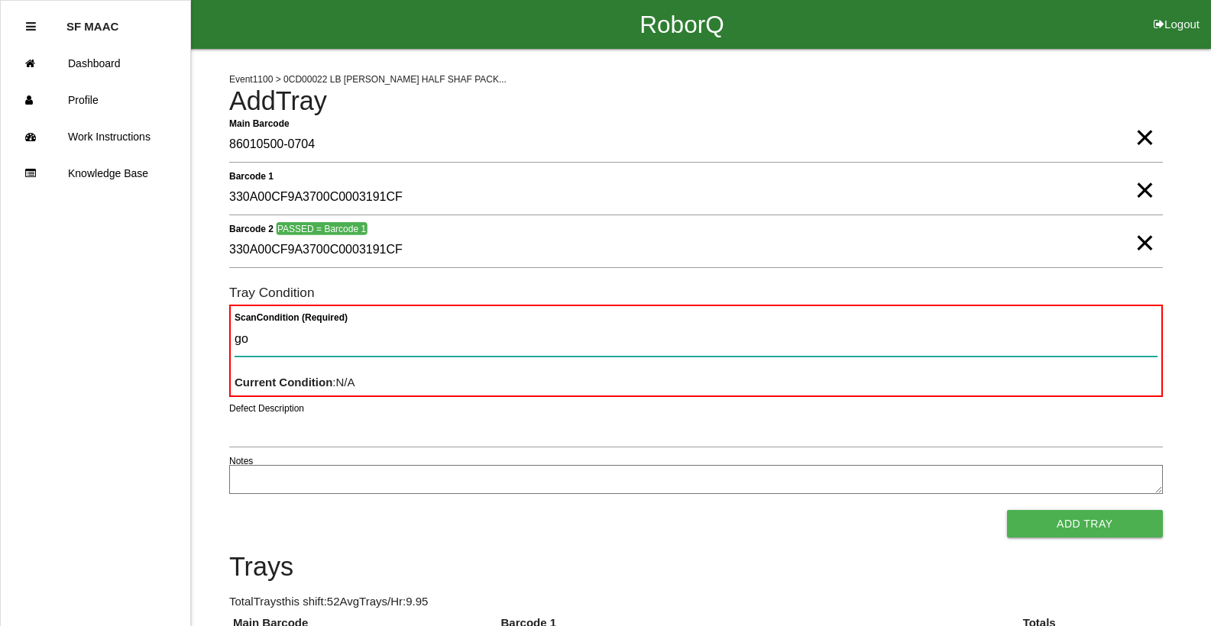
type Condition "goo"
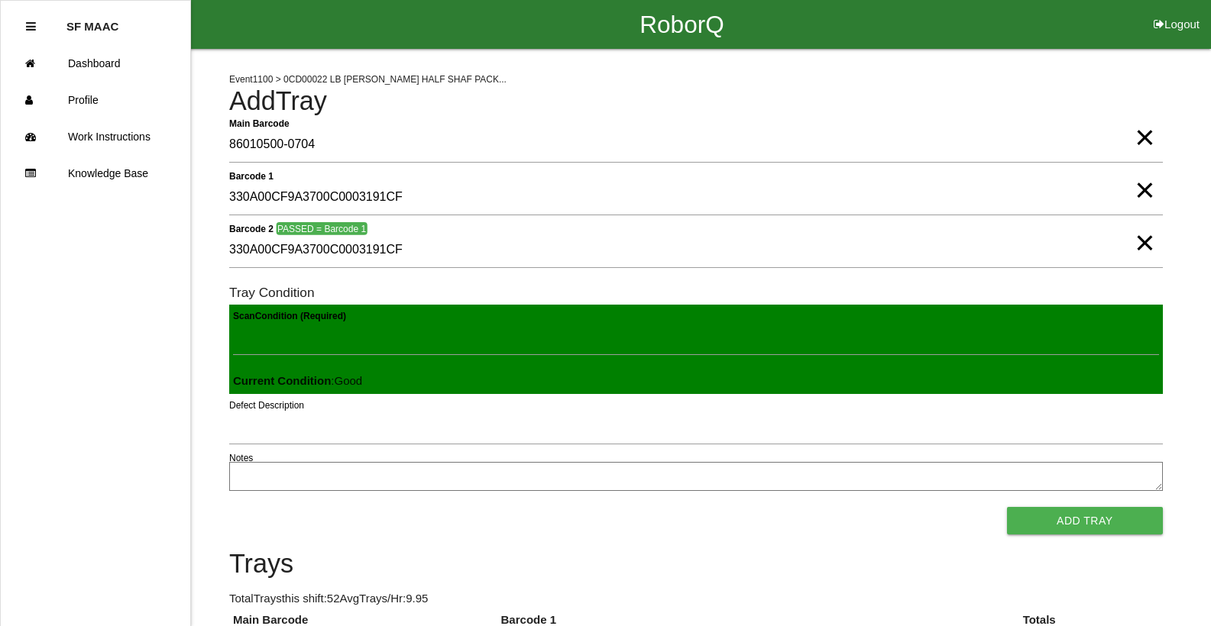
click at [1007, 507] on button "Add Tray" at bounding box center [1085, 520] width 156 height 27
